Goal: Find specific page/section: Find specific page/section

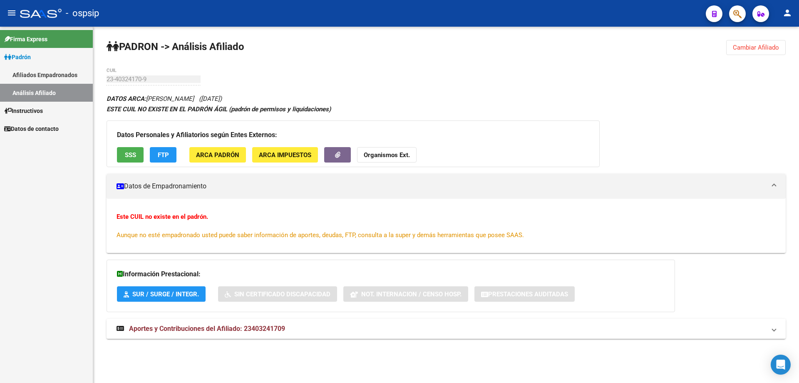
click at [46, 72] on link "Afiliados Empadronados" at bounding box center [46, 75] width 93 height 18
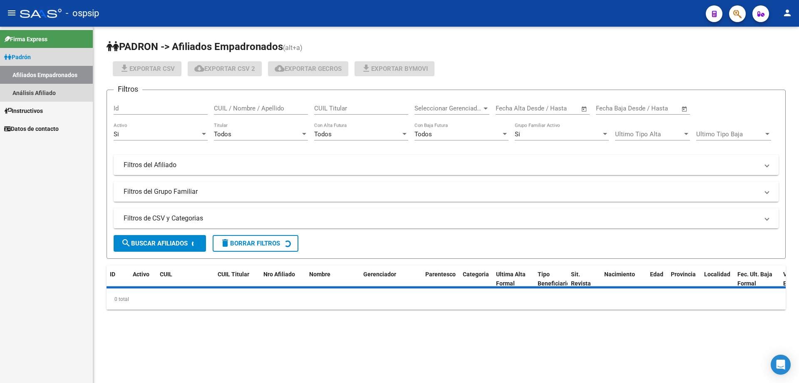
click at [40, 83] on link "Afiliados Empadronados" at bounding box center [46, 75] width 93 height 18
click at [64, 89] on link "Análisis Afiliado" at bounding box center [46, 93] width 93 height 18
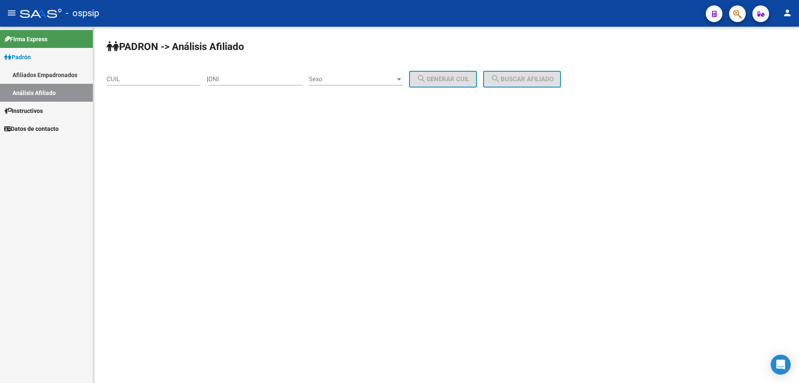
click at [155, 77] on input "CUIL" at bounding box center [154, 78] width 94 height 7
paste input "22-437088"
type input "22-437088"
drag, startPoint x: 172, startPoint y: 79, endPoint x: 0, endPoint y: 91, distance: 172.3
click at [0, 91] on mat-sidenav-container "Firma Express Padrón Afiliados Empadronados Análisis Afiliado Instructivos Dato…" at bounding box center [399, 205] width 799 height 356
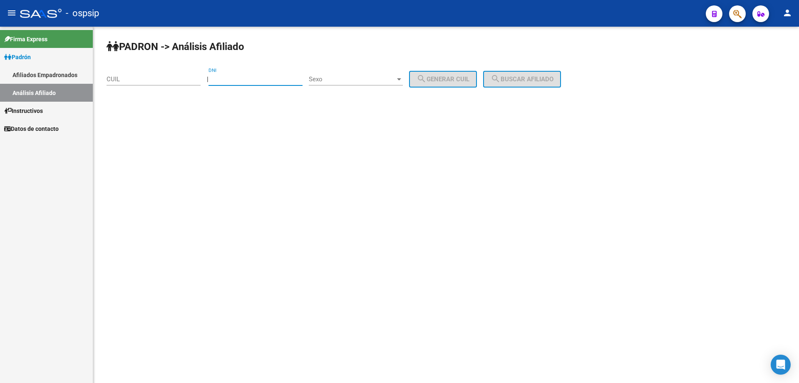
click at [264, 78] on input "DNI" at bounding box center [256, 78] width 94 height 7
paste input "22437088"
type input "22437088"
click at [339, 81] on span "Sexo" at bounding box center [352, 78] width 87 height 7
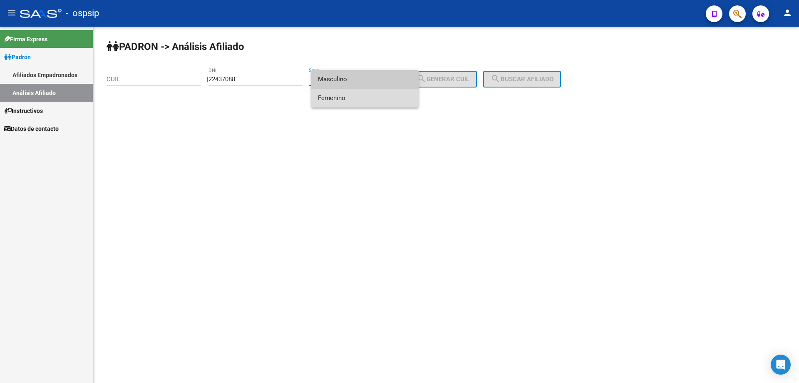
click at [342, 96] on span "Femenino" at bounding box center [365, 98] width 94 height 19
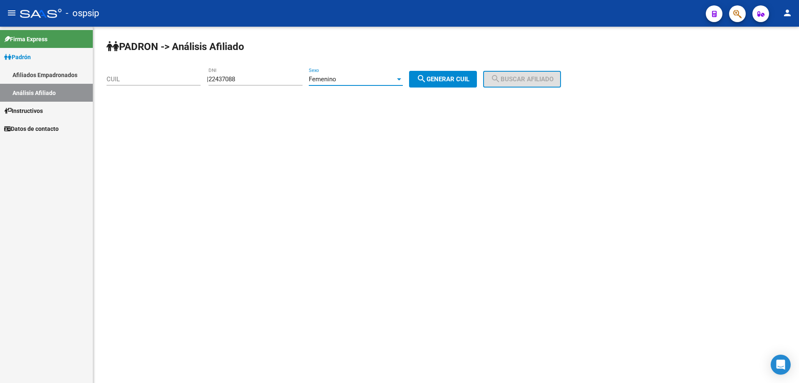
click at [459, 85] on button "search Generar CUIL" at bounding box center [443, 79] width 68 height 17
type input "27-22437088-7"
click at [501, 75] on mat-icon "search" at bounding box center [496, 79] width 10 height 10
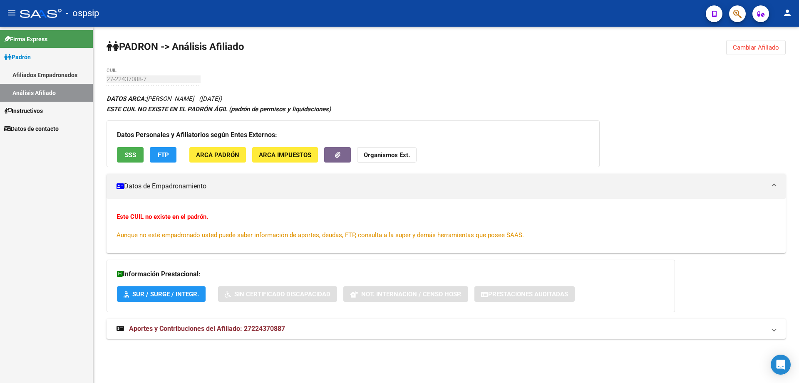
click at [63, 79] on link "Afiliados Empadronados" at bounding box center [46, 75] width 93 height 18
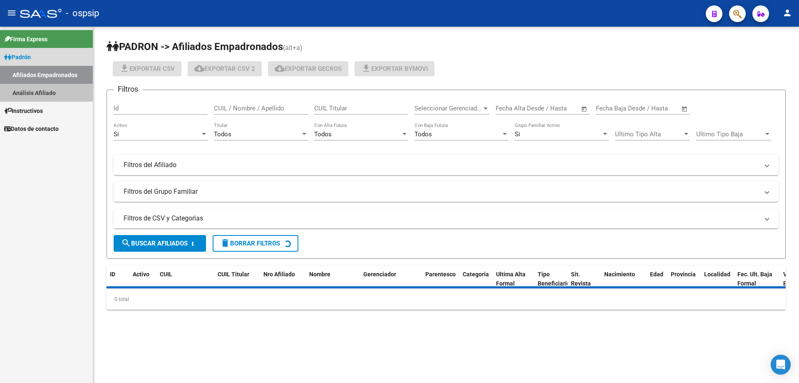
click at [59, 85] on link "Análisis Afiliado" at bounding box center [46, 93] width 93 height 18
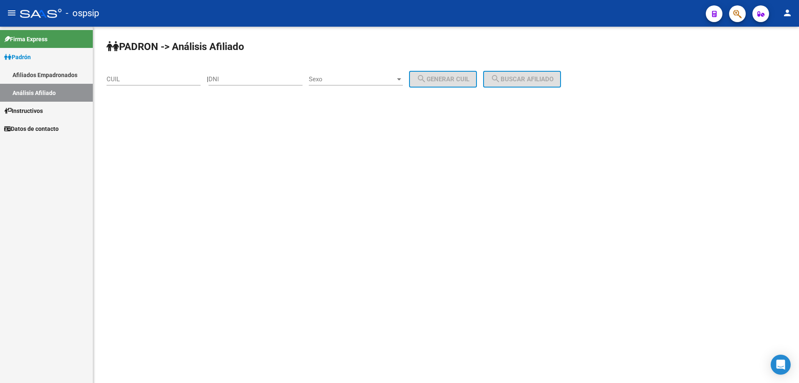
click at [216, 85] on div "PADRON -> Análisis Afiliado CUIL | DNI Sexo Sexo search Generar CUIL search Bus…" at bounding box center [446, 70] width 706 height 87
click at [239, 84] on div "DNI" at bounding box center [256, 76] width 94 height 18
paste input "95286007"
type input "95286007"
click at [322, 80] on span "Sexo" at bounding box center [352, 78] width 87 height 7
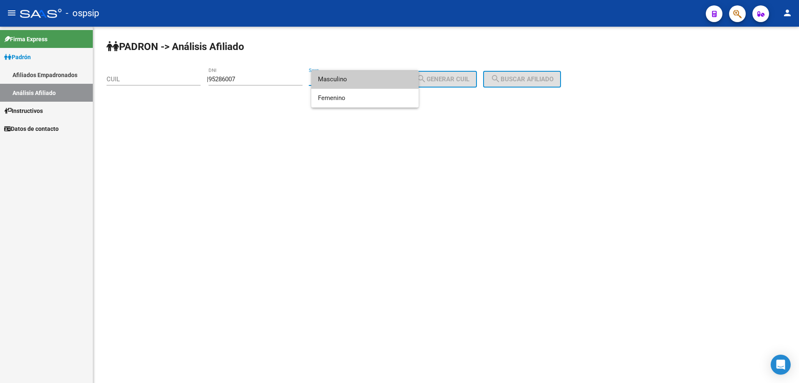
click at [338, 79] on span "Masculino" at bounding box center [365, 79] width 94 height 19
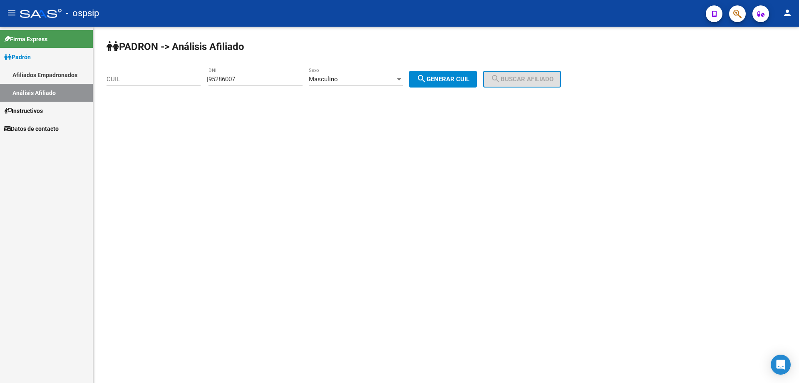
click at [447, 68] on div "PADRON -> Análisis Afiliado CUIL | 95286007 DNI Masculino Sexo search Generar C…" at bounding box center [446, 70] width 706 height 87
click at [459, 77] on span "search Generar CUIL" at bounding box center [443, 78] width 53 height 7
type input "20-95286007-1"
click at [497, 77] on button "search Buscar afiliado" at bounding box center [522, 79] width 78 height 17
